Goal: Navigation & Orientation: Find specific page/section

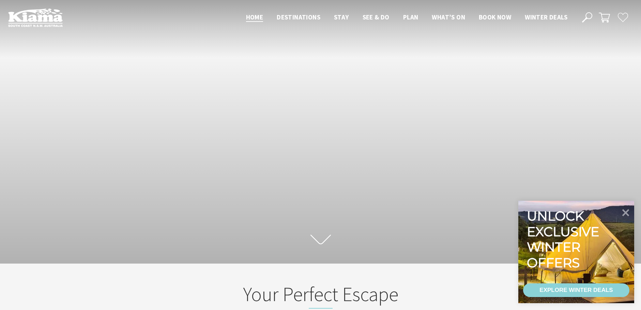
scroll to position [3, 3]
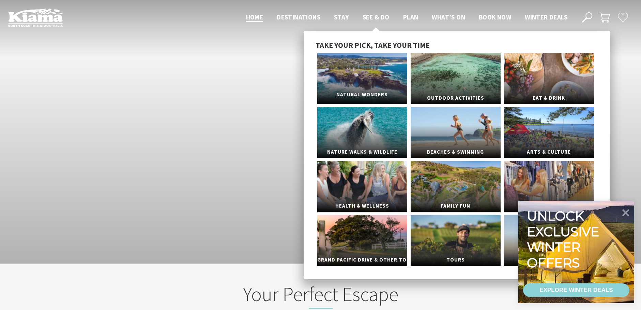
click at [353, 78] on link "Natural Wonders" at bounding box center [363, 78] width 90 height 51
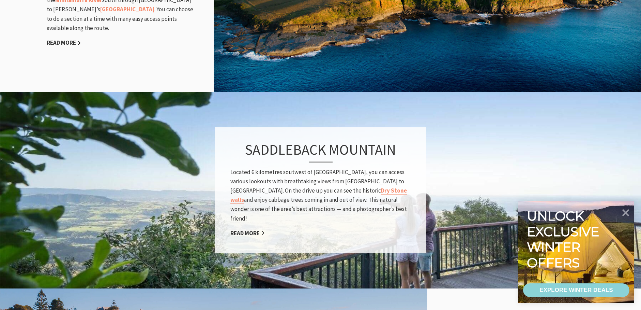
scroll to position [887, 0]
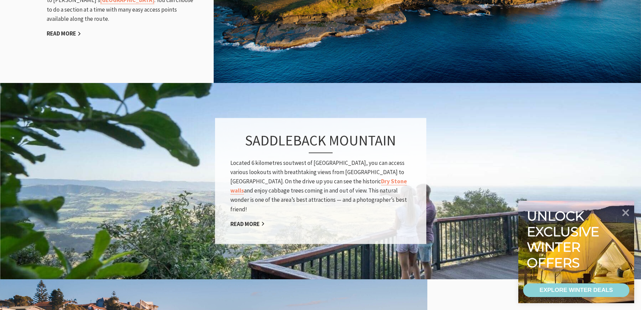
drag, startPoint x: 626, startPoint y: 213, endPoint x: 548, endPoint y: 205, distance: 78.2
click at [626, 212] on icon at bounding box center [626, 212] width 7 height 7
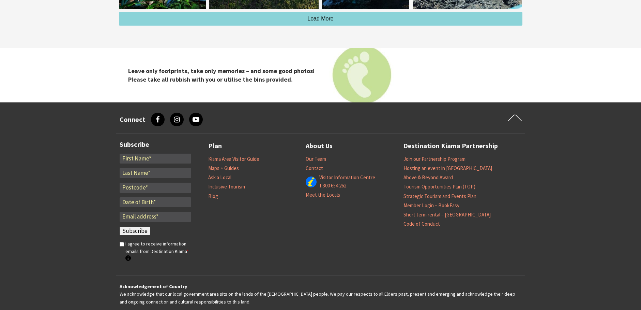
scroll to position [2114, 0]
